Goal: Find contact information

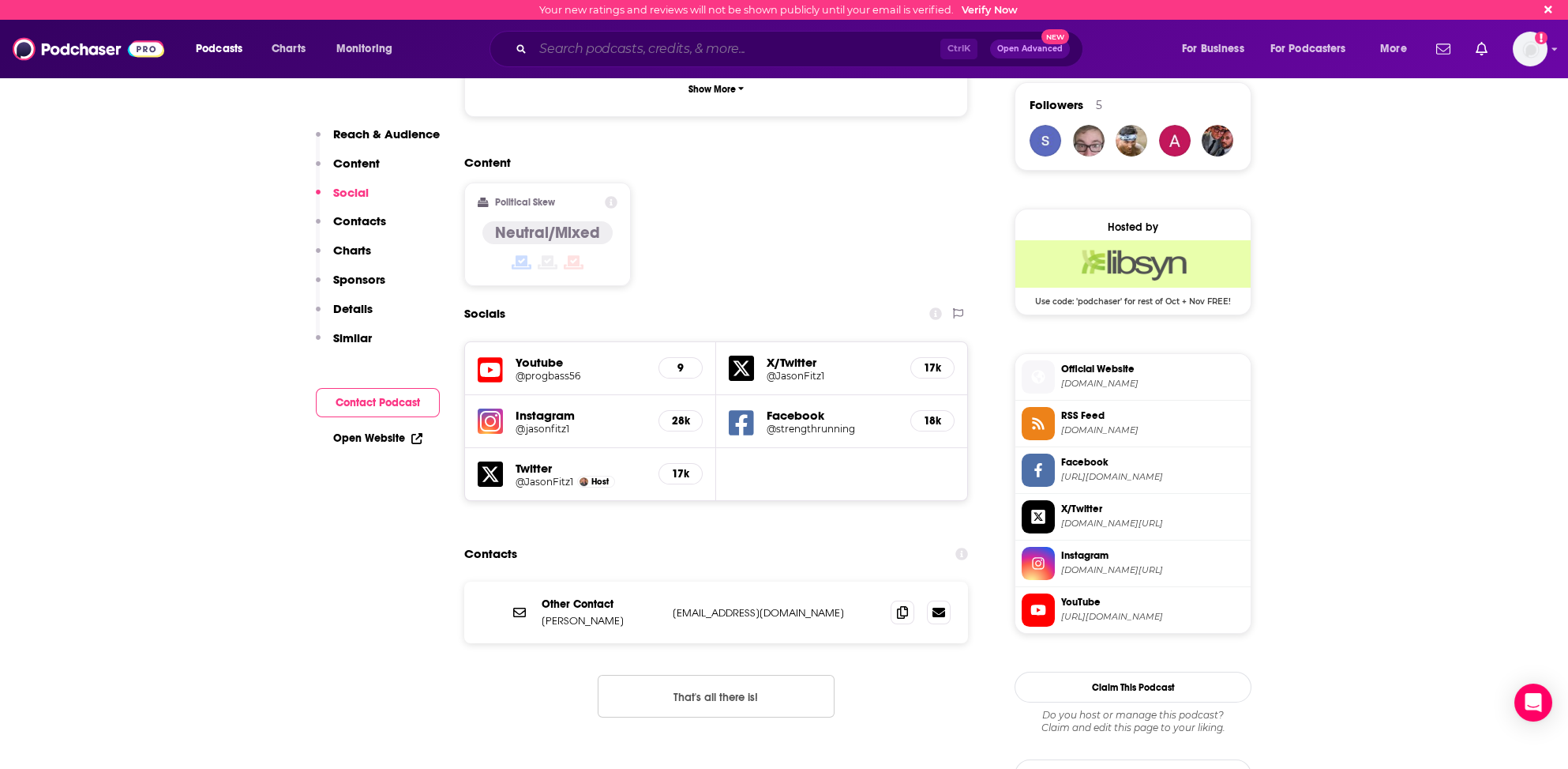
click at [632, 48] on input "Search podcasts, credits, & more..." at bounding box center [737, 49] width 408 height 25
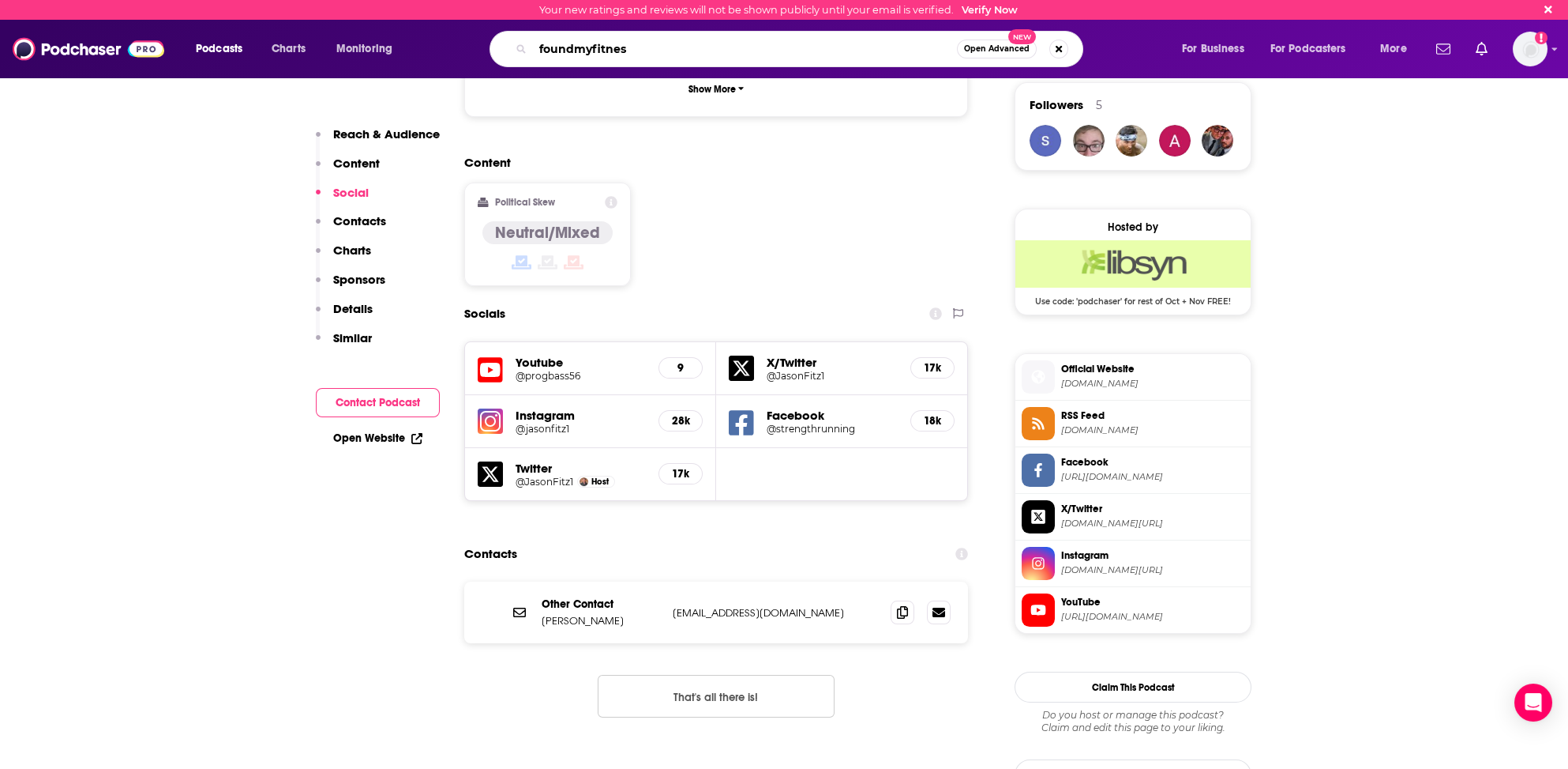
type input "foundmyfitness"
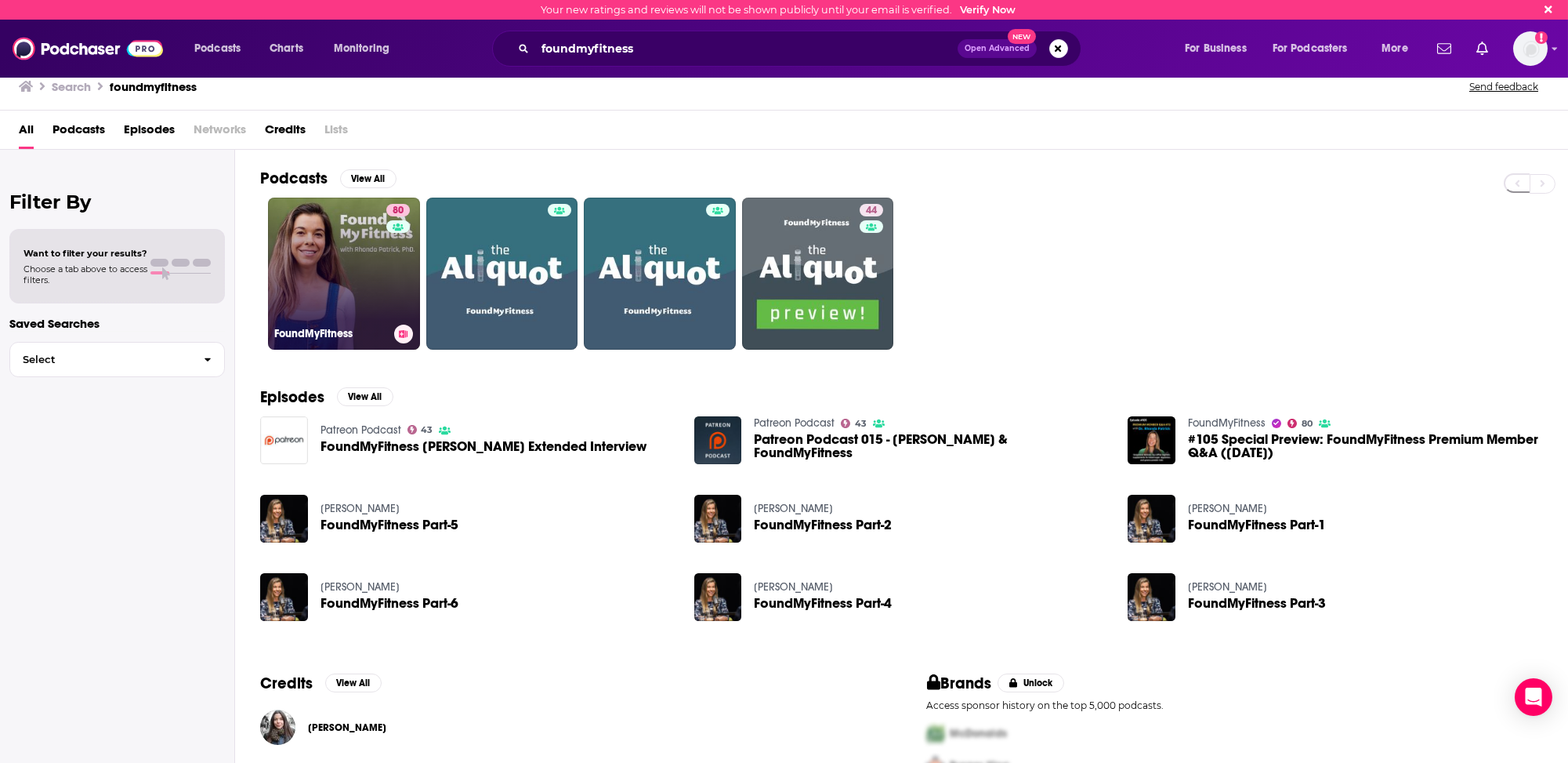
click at [314, 293] on link "80 FoundMyFitness" at bounding box center [344, 273] width 152 height 152
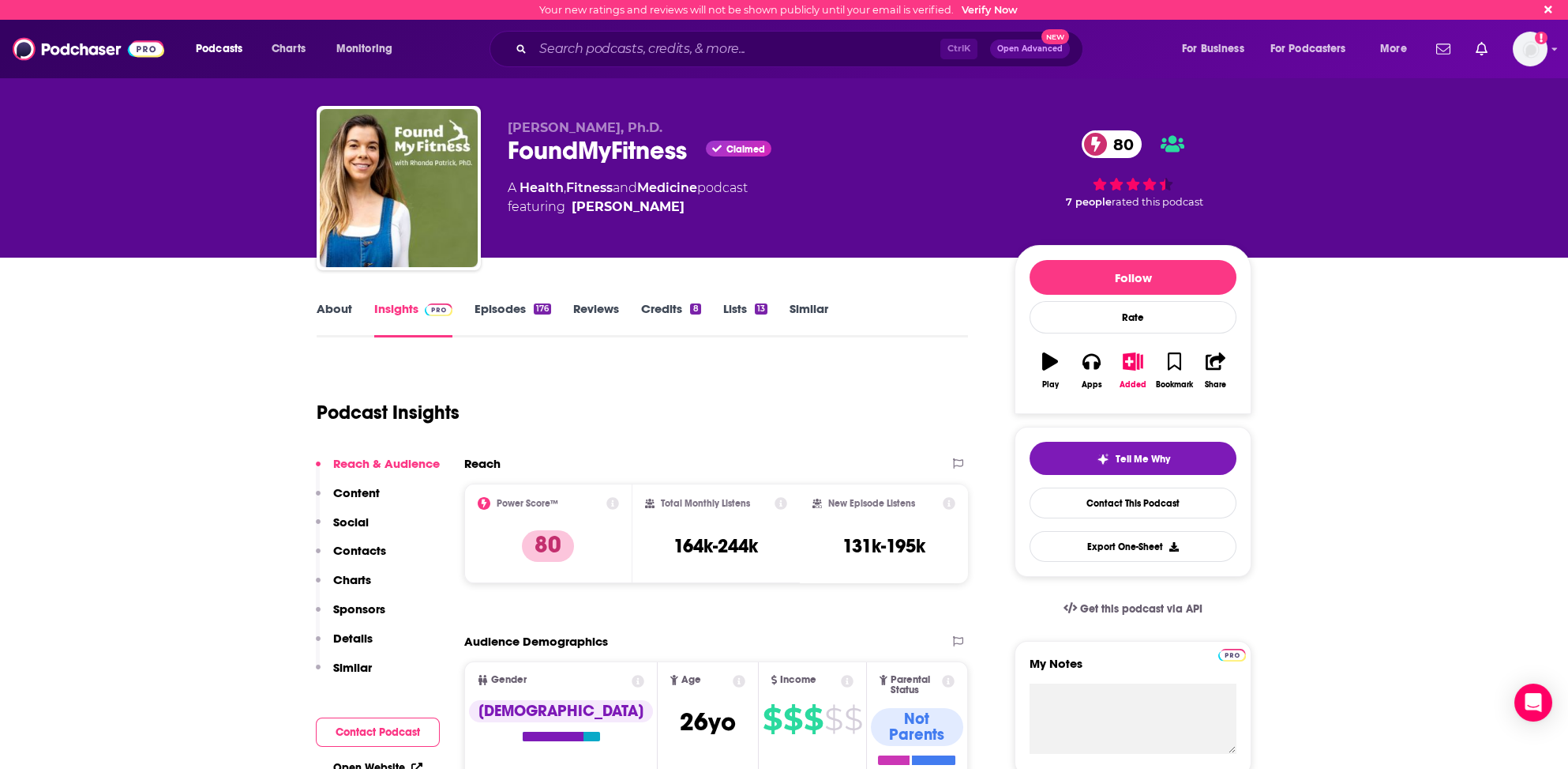
click at [362, 548] on p "Contacts" at bounding box center [359, 550] width 53 height 15
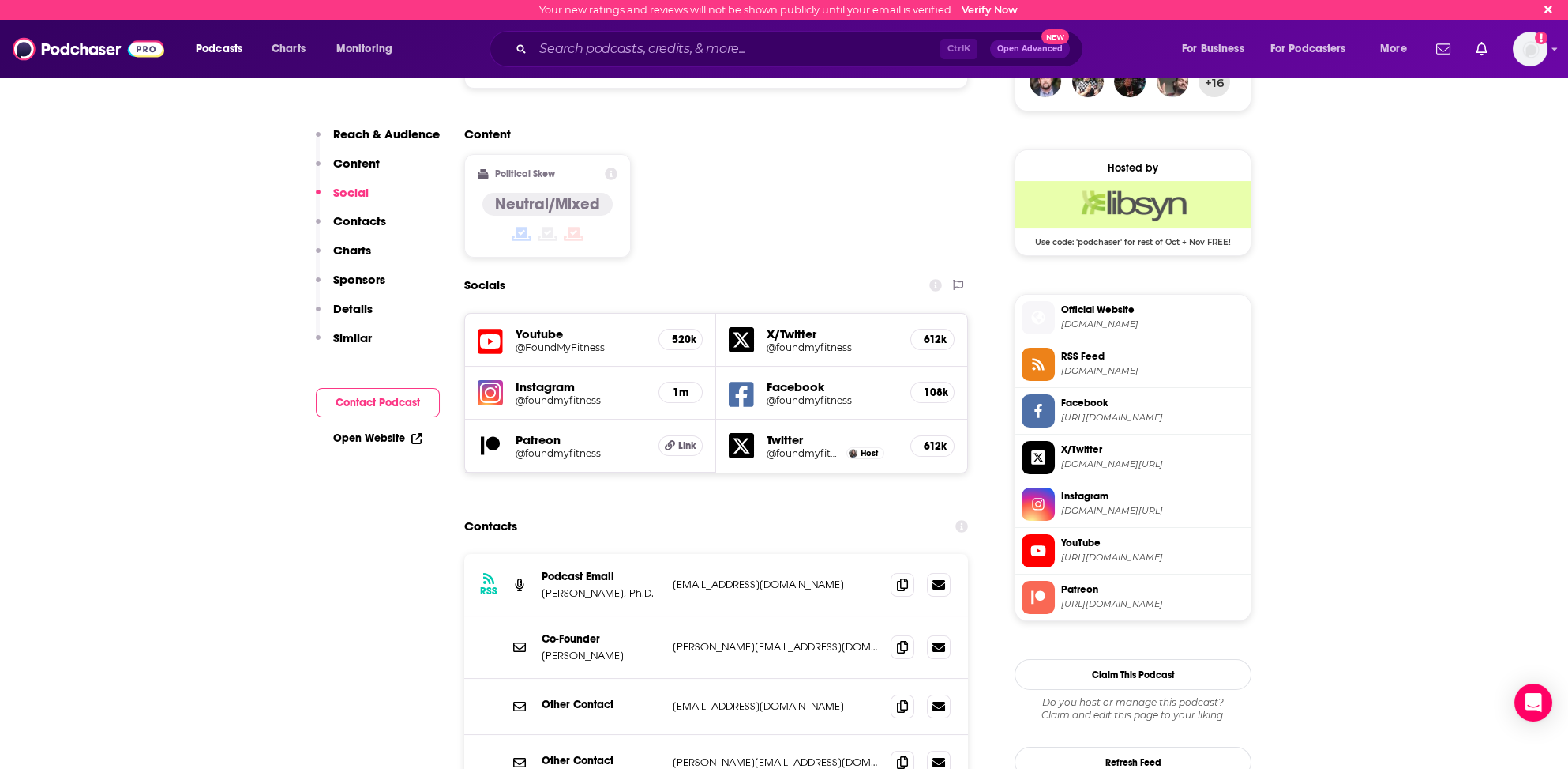
scroll to position [1211, 0]
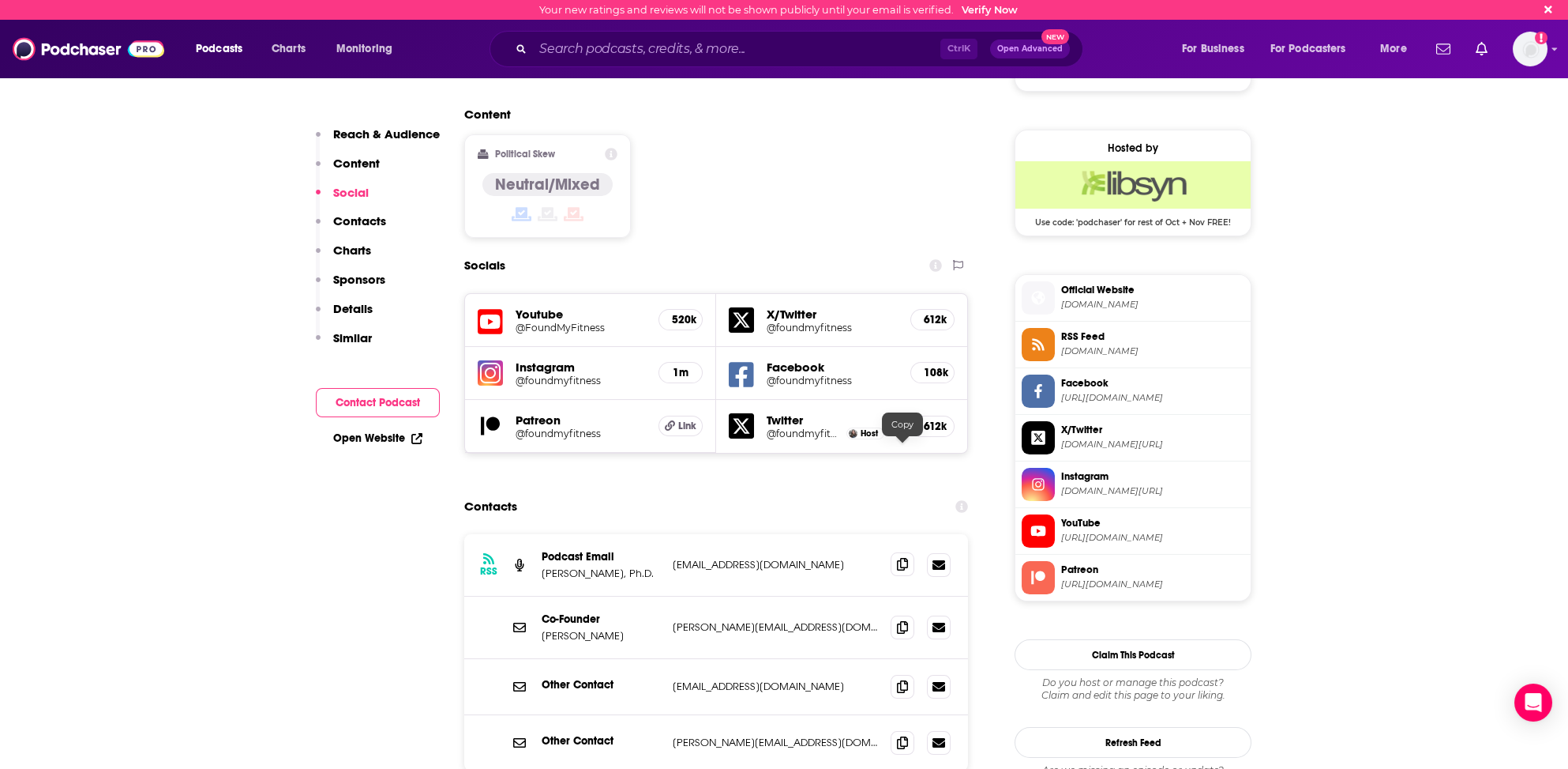
click at [903, 558] on icon at bounding box center [902, 564] width 11 height 13
click at [897, 735] on icon at bounding box center [902, 741] width 11 height 13
click at [539, 44] on input "Search podcasts, credits, & more..." at bounding box center [737, 49] width 408 height 25
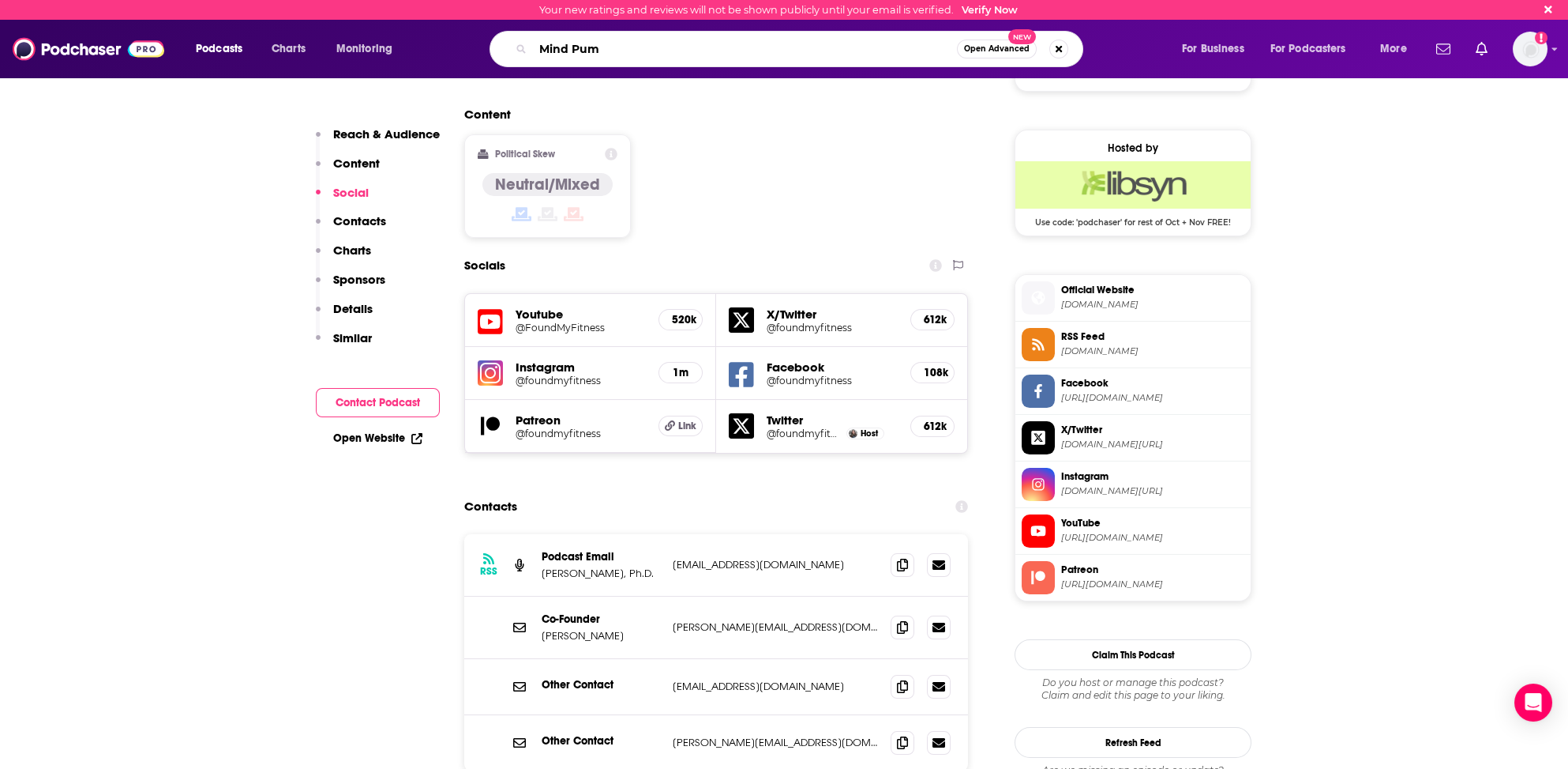
type input "Mind Pump"
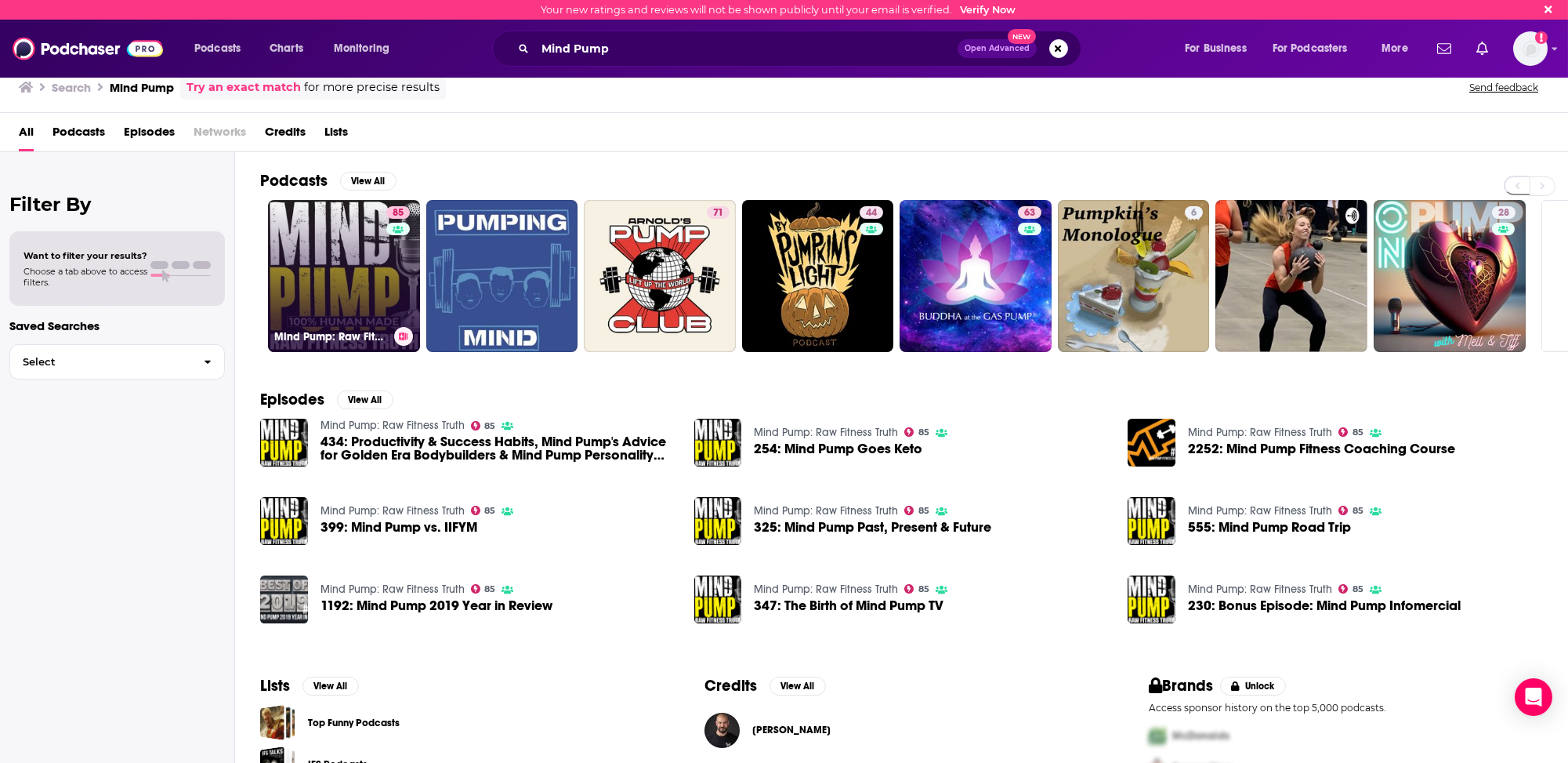
click at [292, 282] on link "85 Mind Pump: Raw Fitness Truth" at bounding box center [344, 276] width 152 height 152
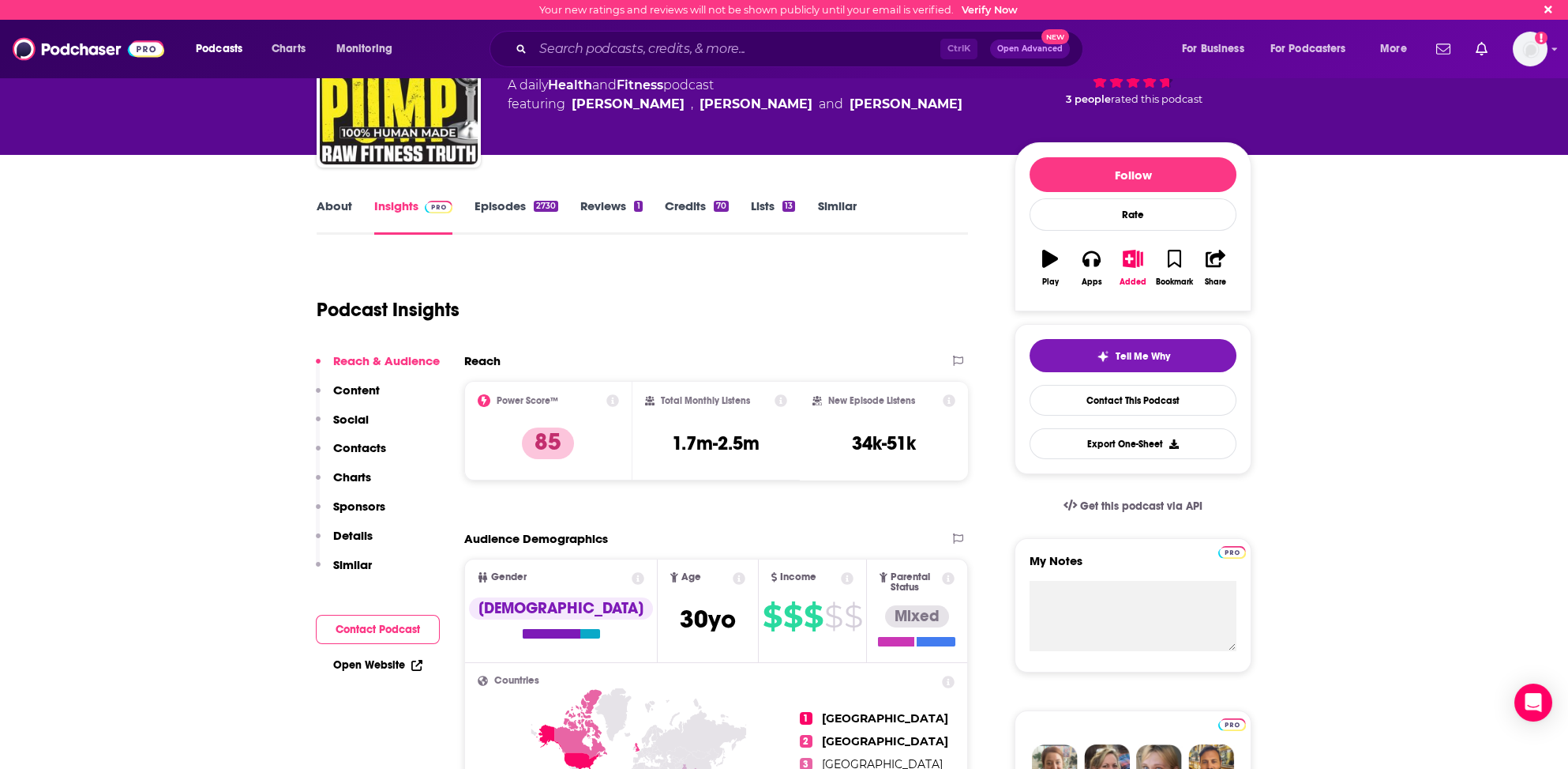
scroll to position [158, 0]
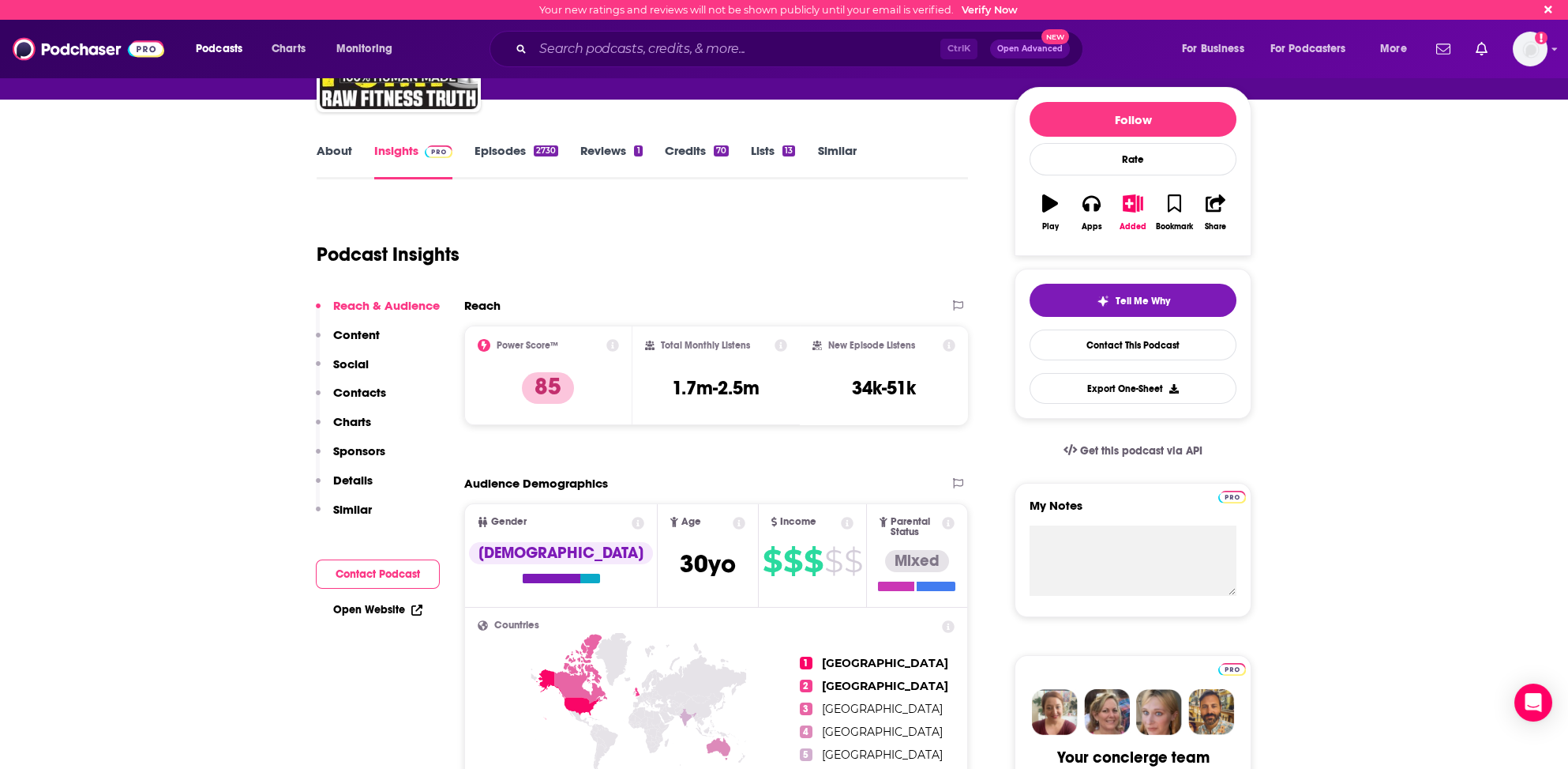
click at [360, 387] on p "Contacts" at bounding box center [359, 392] width 53 height 15
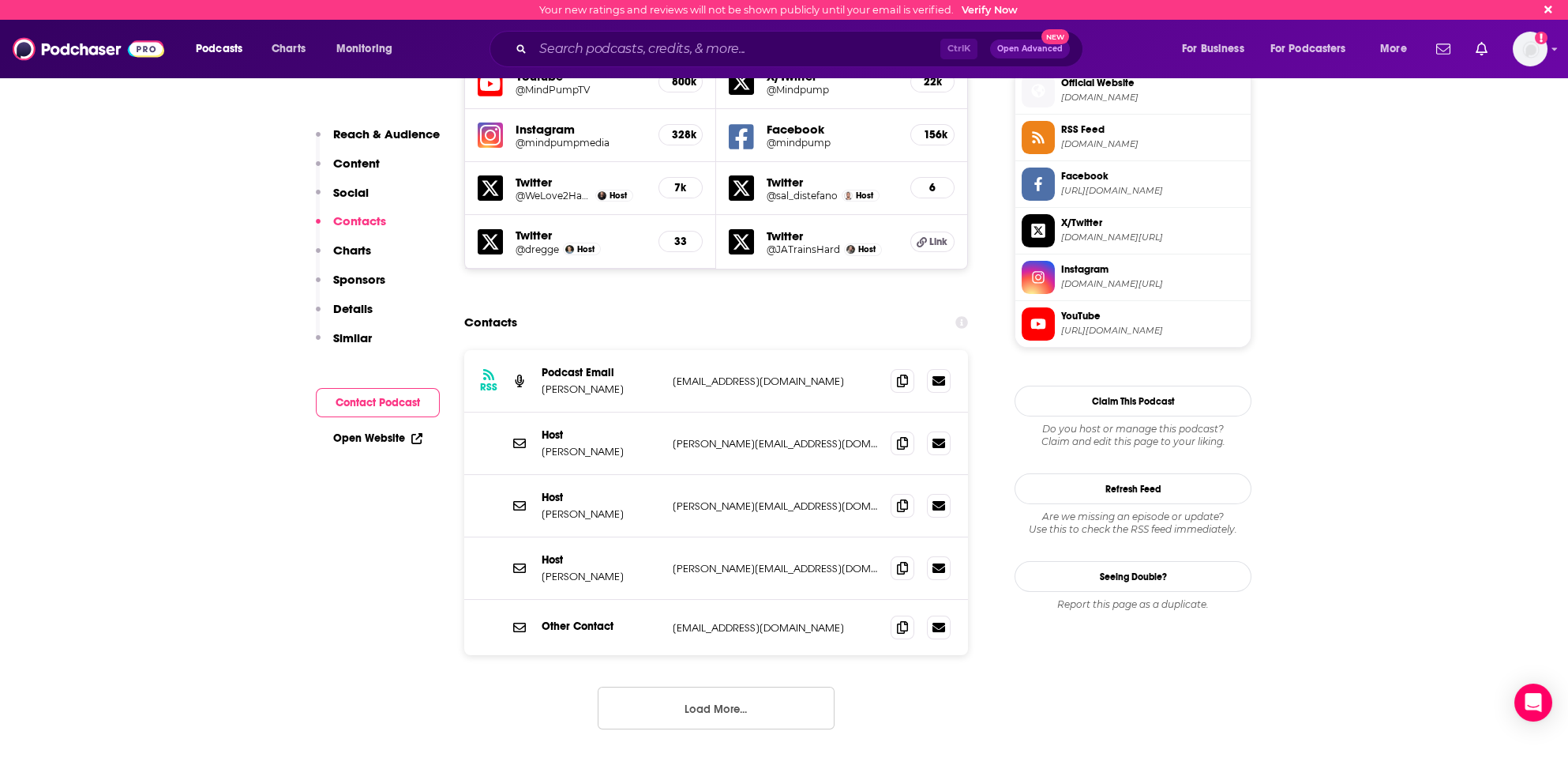
scroll to position [1425, 0]
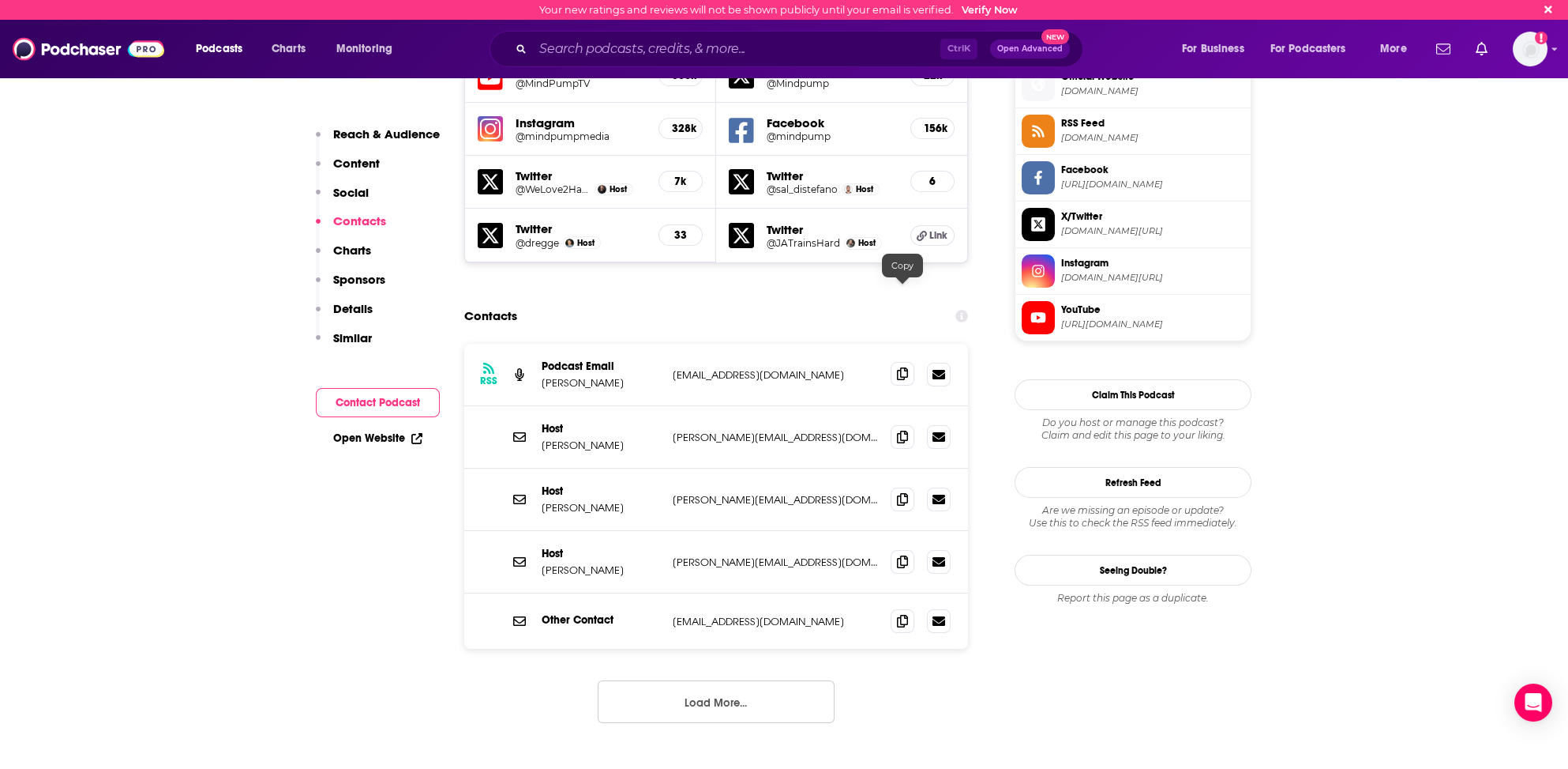
click at [900, 367] on icon at bounding box center [902, 373] width 11 height 13
click at [904, 430] on icon at bounding box center [902, 436] width 11 height 13
click at [566, 50] on input "Search podcasts, credits, & more..." at bounding box center [737, 49] width 408 height 25
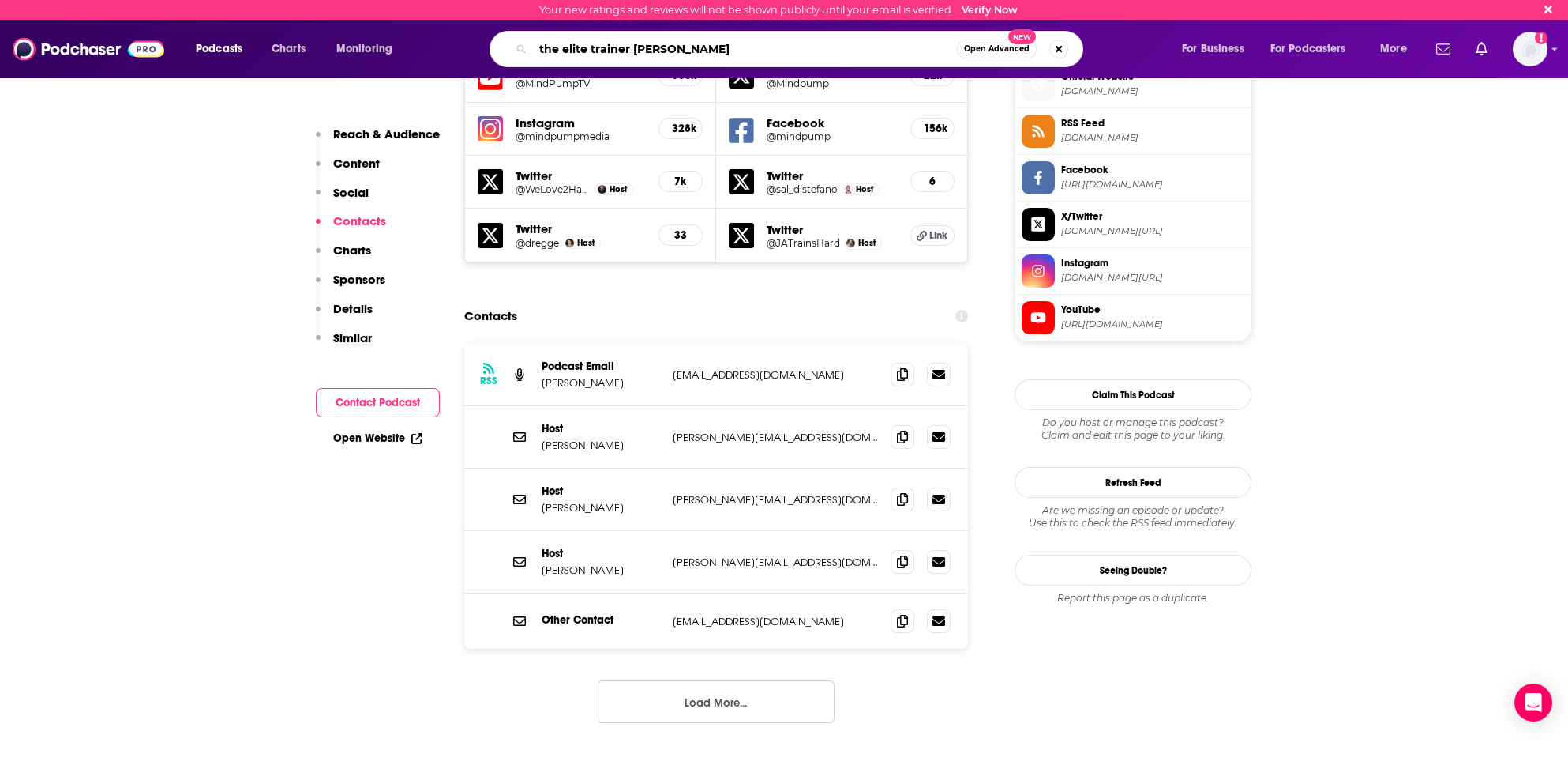
type input "the elite trainer podcast"
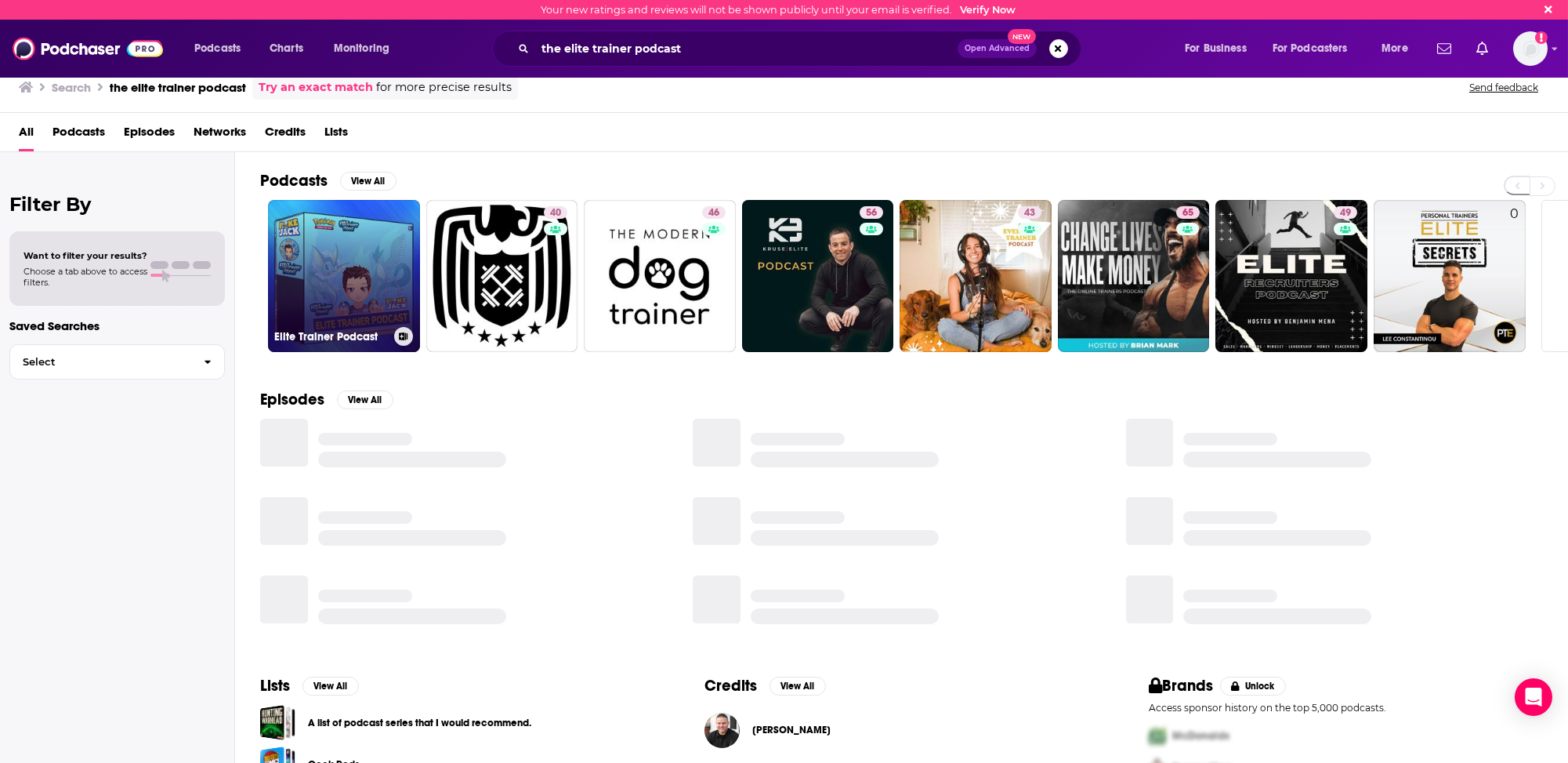
click at [324, 313] on link "Elite Trainer Podcast" at bounding box center [344, 276] width 152 height 152
